Goal: Entertainment & Leisure: Consume media (video, audio)

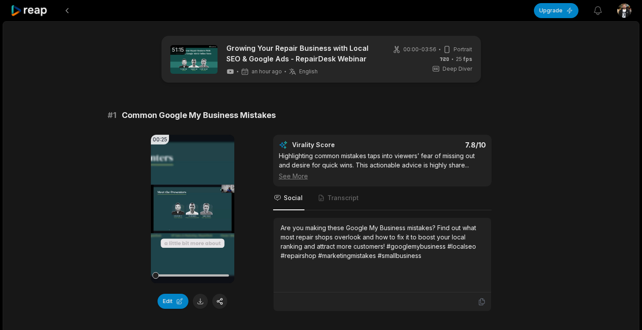
click at [184, 203] on video "Your browser does not support mp4 format." at bounding box center [192, 209] width 83 height 148
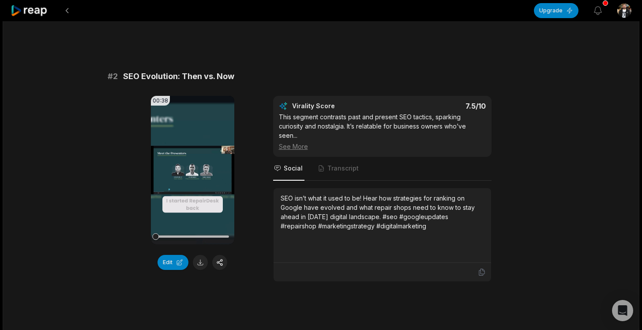
scroll to position [301, 0]
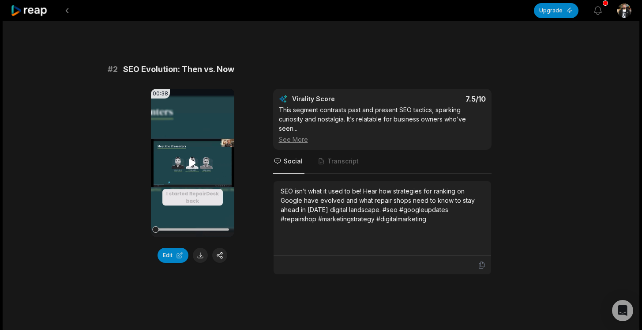
click at [171, 189] on video "Your browser does not support mp4 format." at bounding box center [192, 163] width 83 height 148
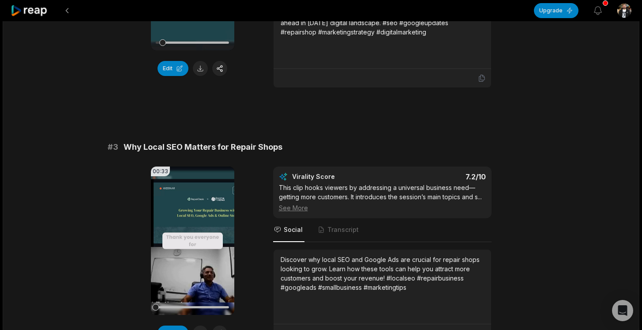
scroll to position [543, 0]
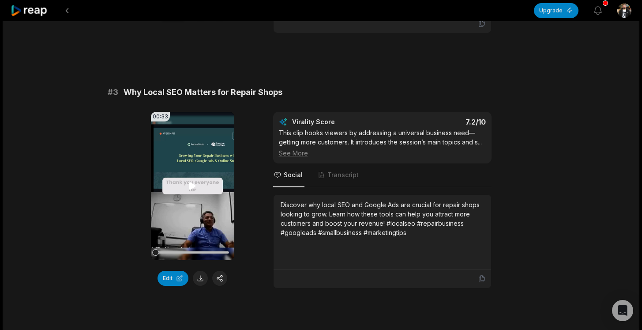
click at [177, 214] on video "Your browser does not support mp4 format." at bounding box center [192, 186] width 83 height 148
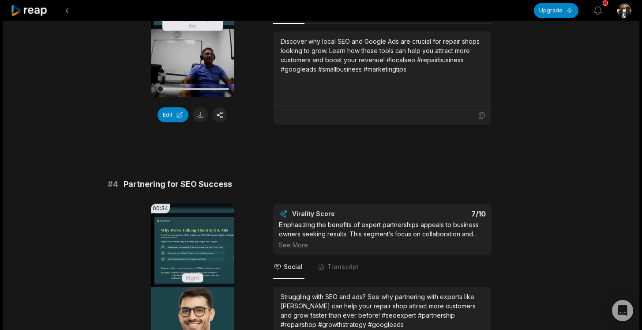
scroll to position [834, 0]
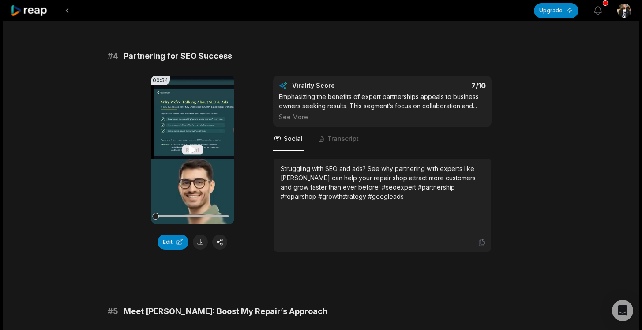
click at [174, 165] on video "Your browser does not support mp4 format." at bounding box center [192, 149] width 83 height 148
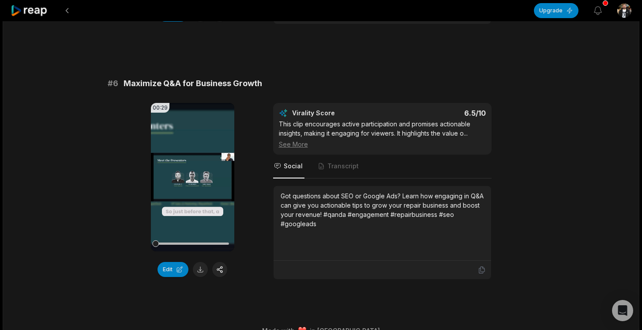
scroll to position [1333, 0]
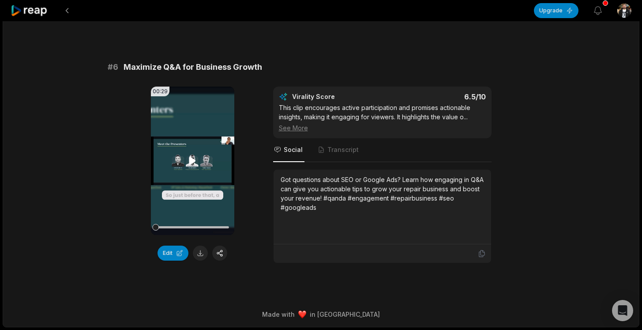
click at [155, 185] on video "Your browser does not support mp4 format." at bounding box center [192, 161] width 83 height 148
click at [181, 170] on video "Your browser does not support mp4 format." at bounding box center [192, 161] width 83 height 148
click at [179, 172] on video "Your browser does not support mp4 format." at bounding box center [192, 161] width 83 height 148
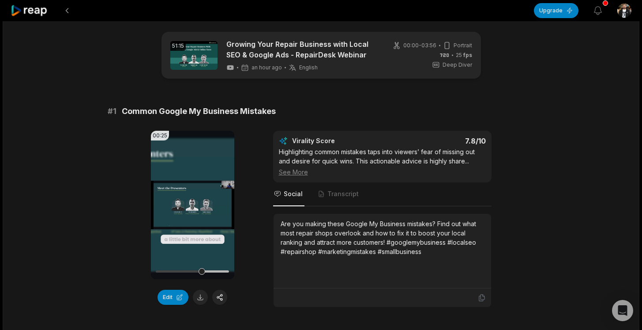
scroll to position [0, 0]
